Goal: Entertainment & Leisure: Consume media (video, audio)

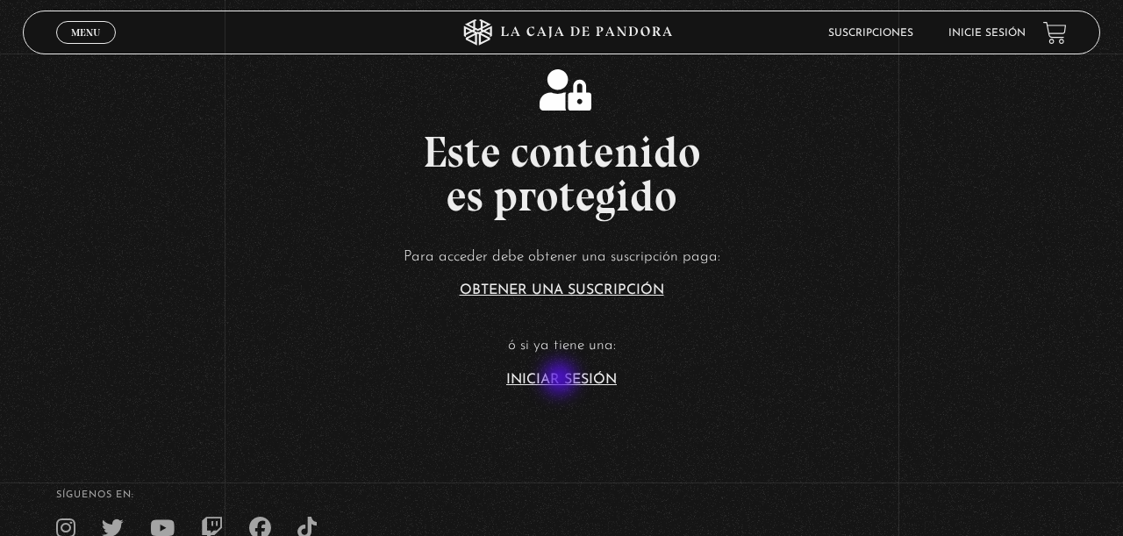
click at [562, 380] on link "Iniciar Sesión" at bounding box center [561, 380] width 111 height 14
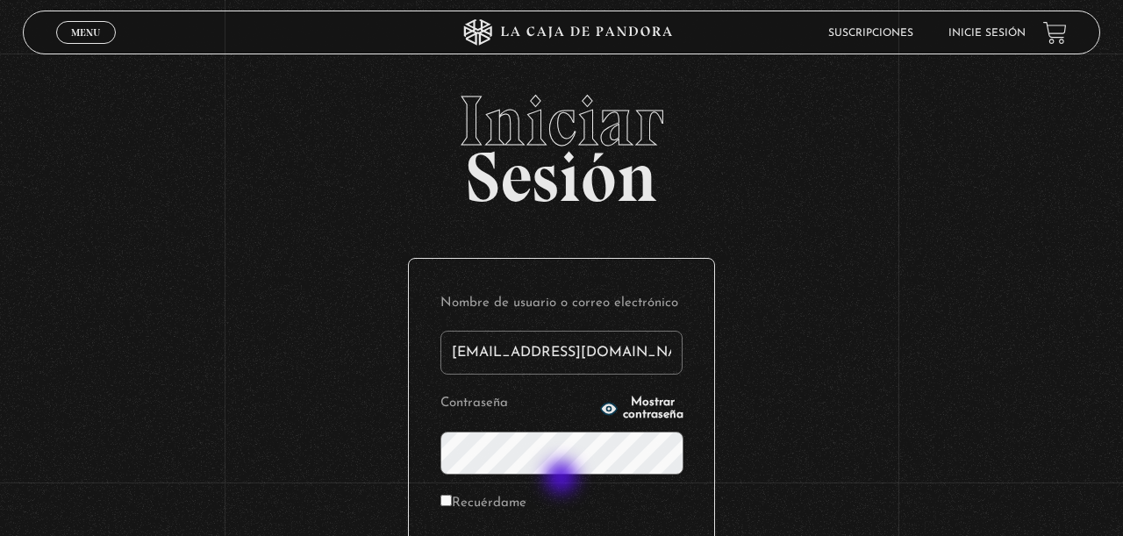
scroll to position [227, 0]
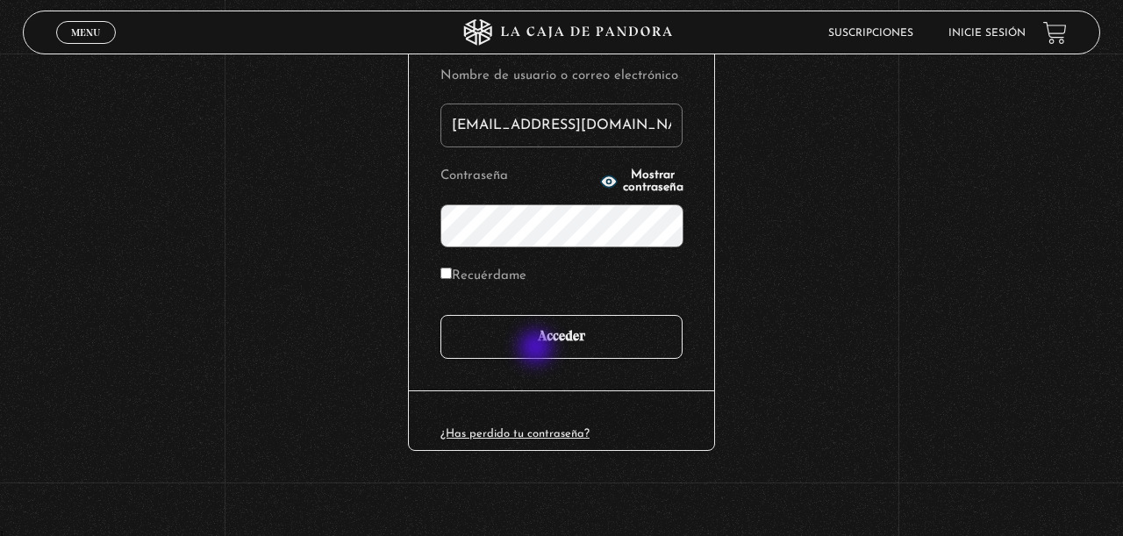
type input "imararo19@hotmail.com"
click at [538, 348] on input "Acceder" at bounding box center [562, 337] width 242 height 44
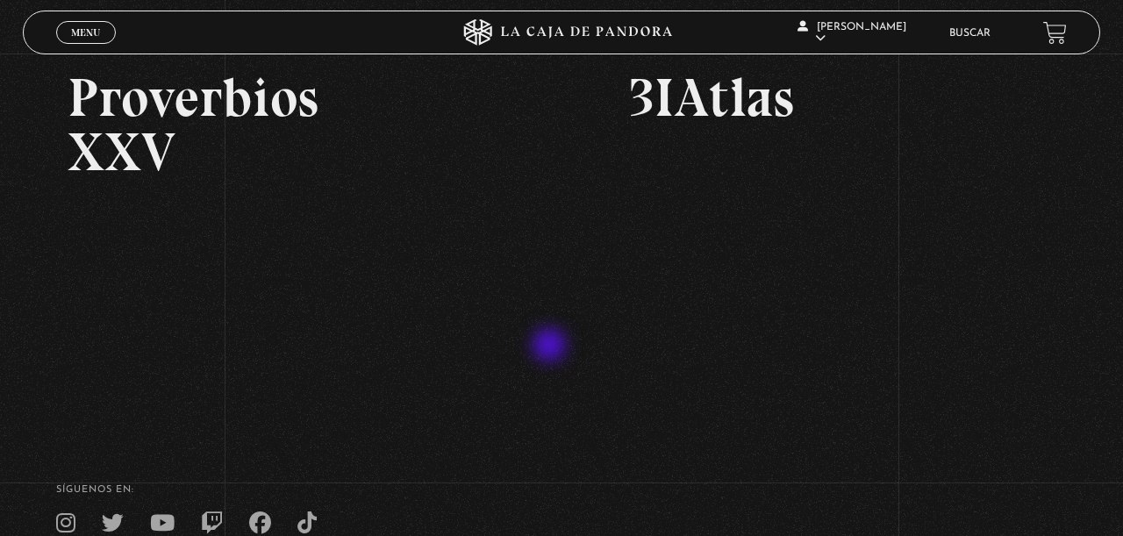
scroll to position [431, 0]
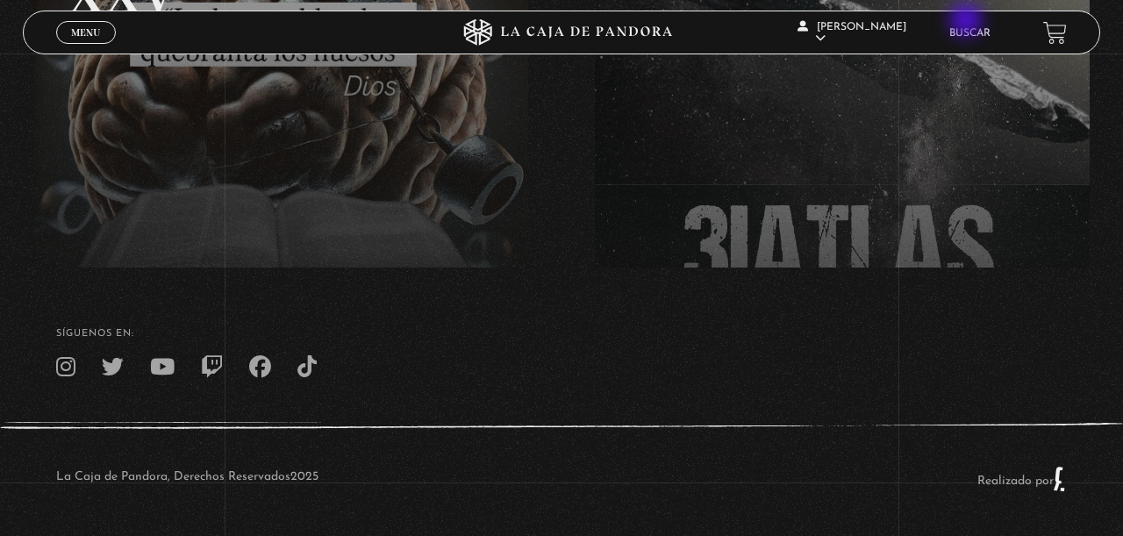
click at [968, 22] on li "Buscar" at bounding box center [970, 32] width 41 height 27
click at [968, 36] on link "Buscar" at bounding box center [970, 33] width 41 height 11
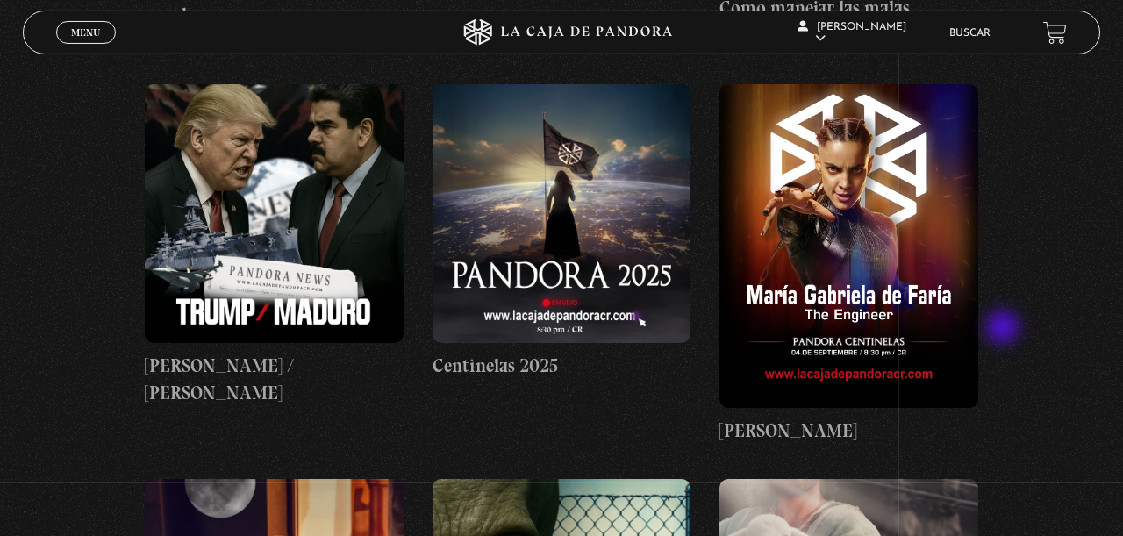
scroll to position [730, 0]
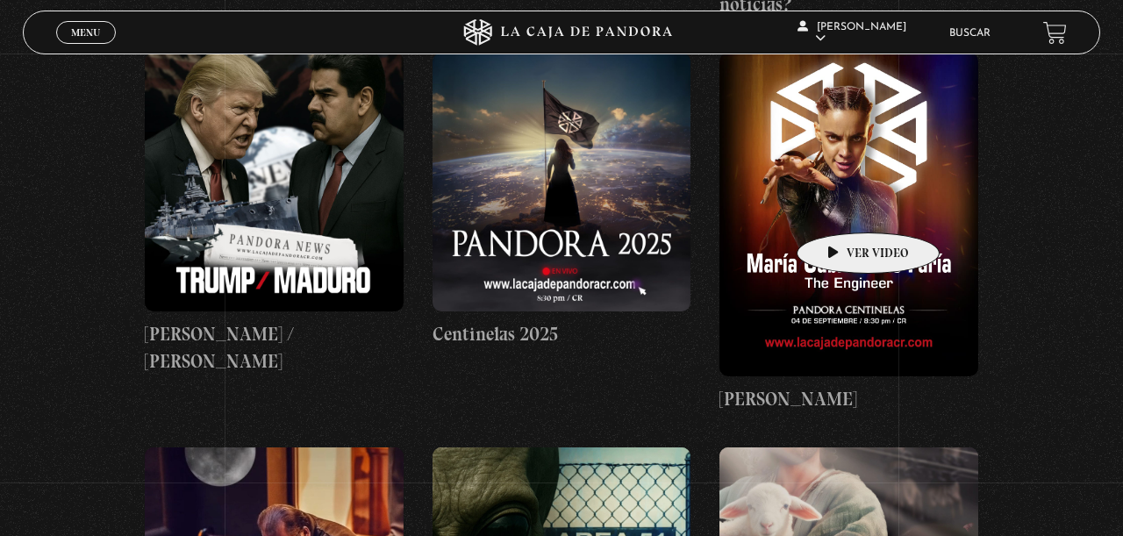
click at [841, 206] on figure at bounding box center [849, 215] width 259 height 324
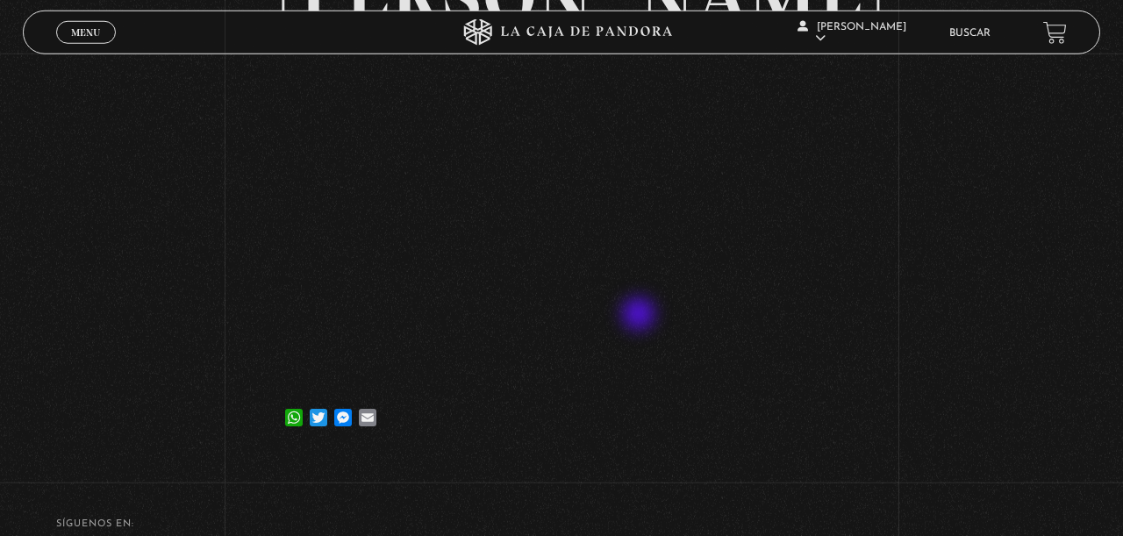
scroll to position [274, 0]
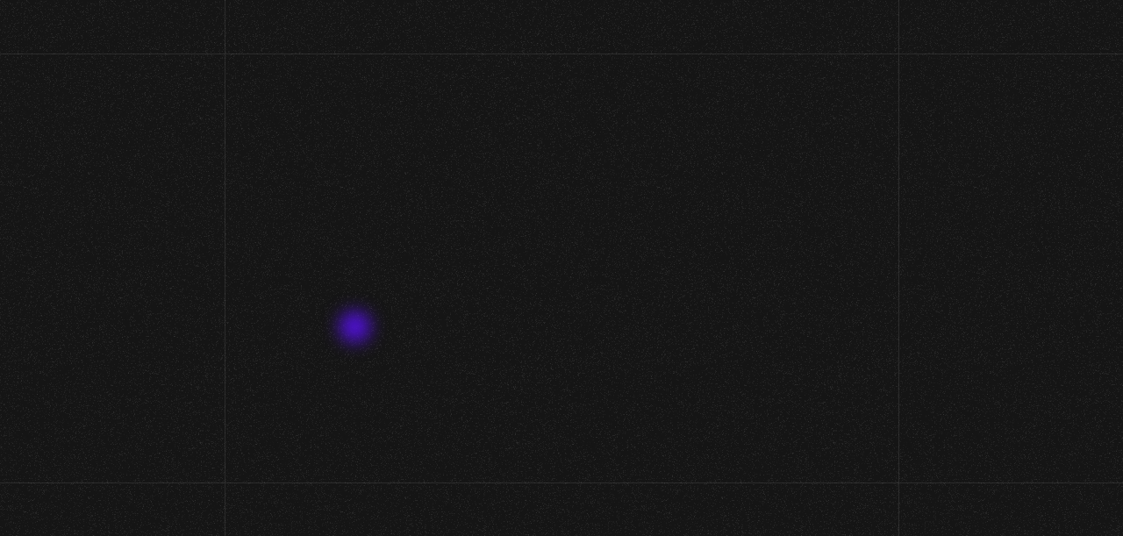
scroll to position [274, 0]
